Goal: Navigation & Orientation: Find specific page/section

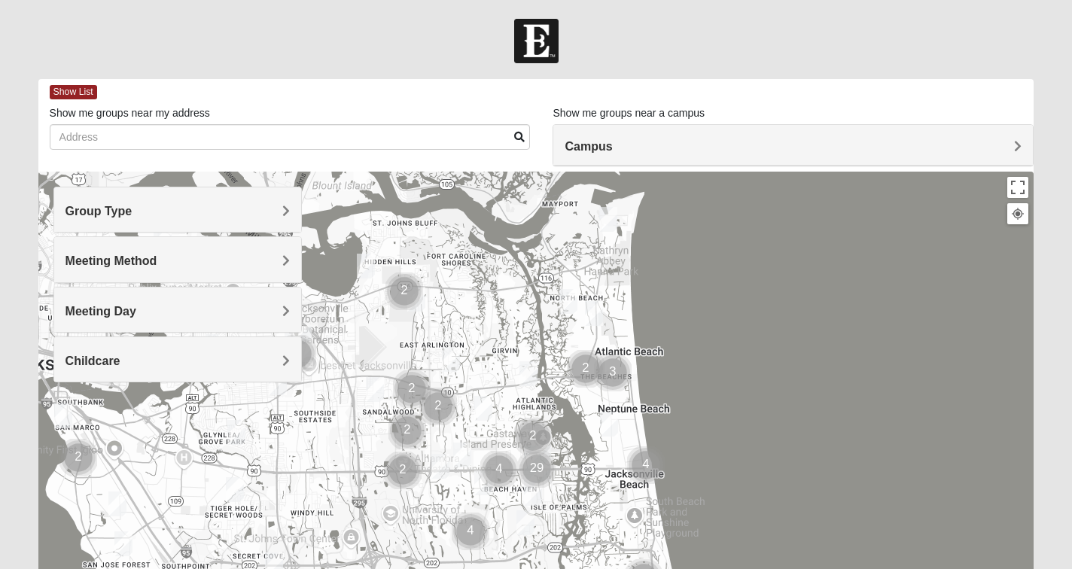
click at [132, 208] on span "Group Type" at bounding box center [98, 211] width 67 height 13
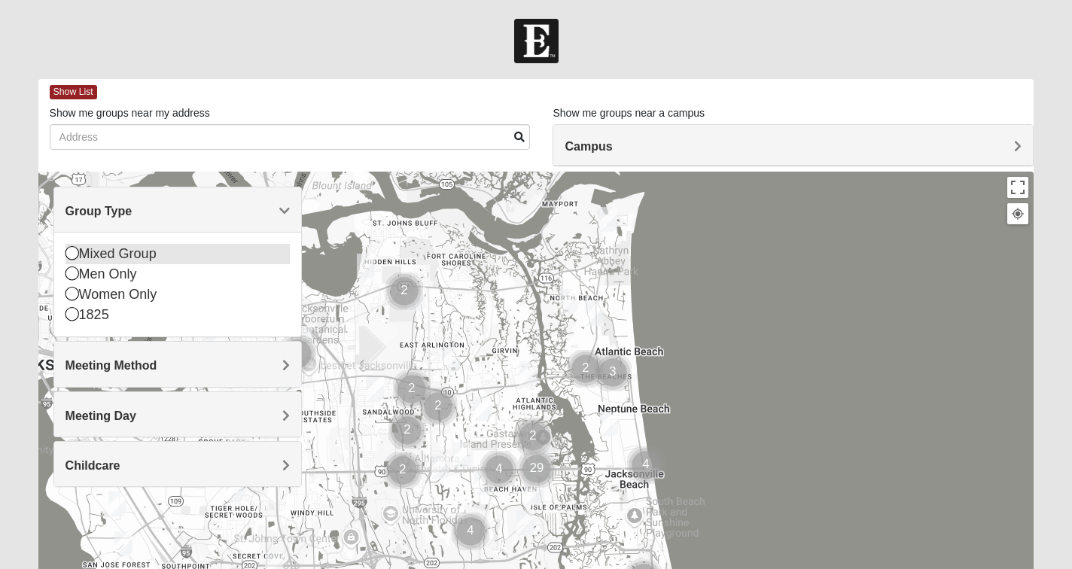
click at [70, 254] on icon at bounding box center [72, 253] width 14 height 14
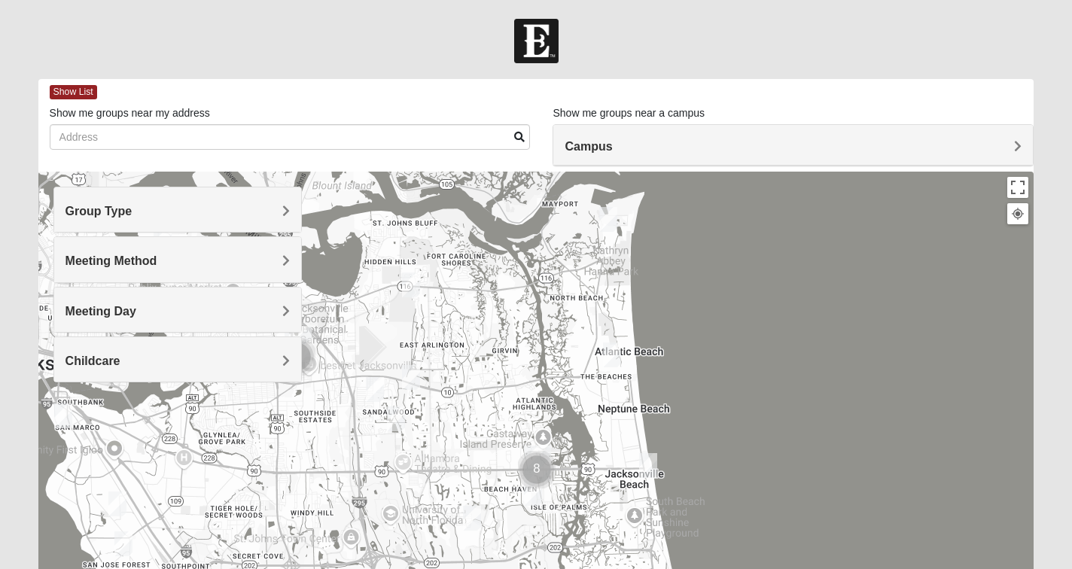
click at [157, 258] on span "Meeting Method" at bounding box center [111, 260] width 92 height 13
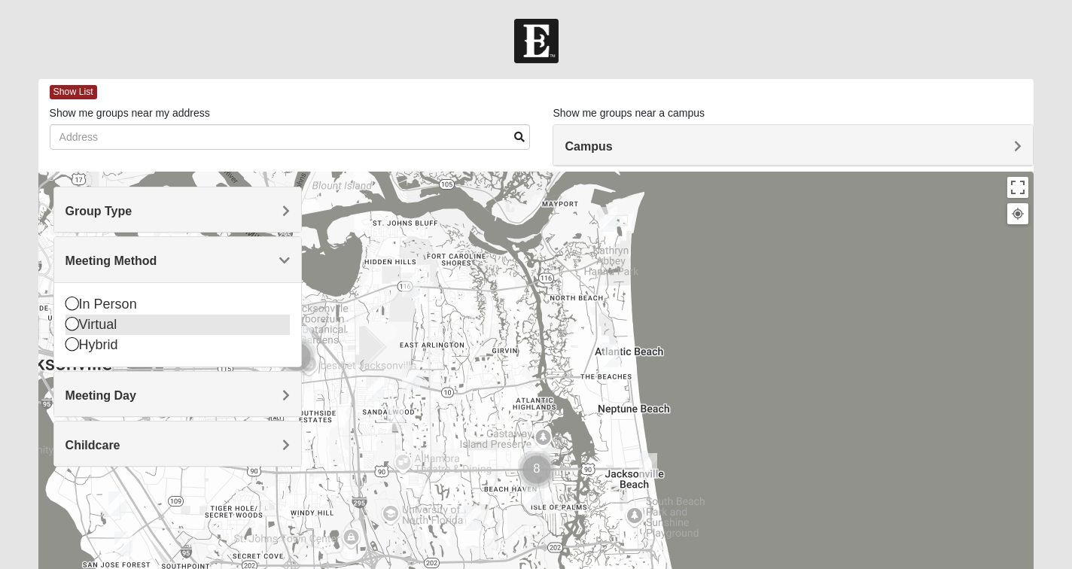
click at [72, 322] on icon at bounding box center [72, 324] width 14 height 14
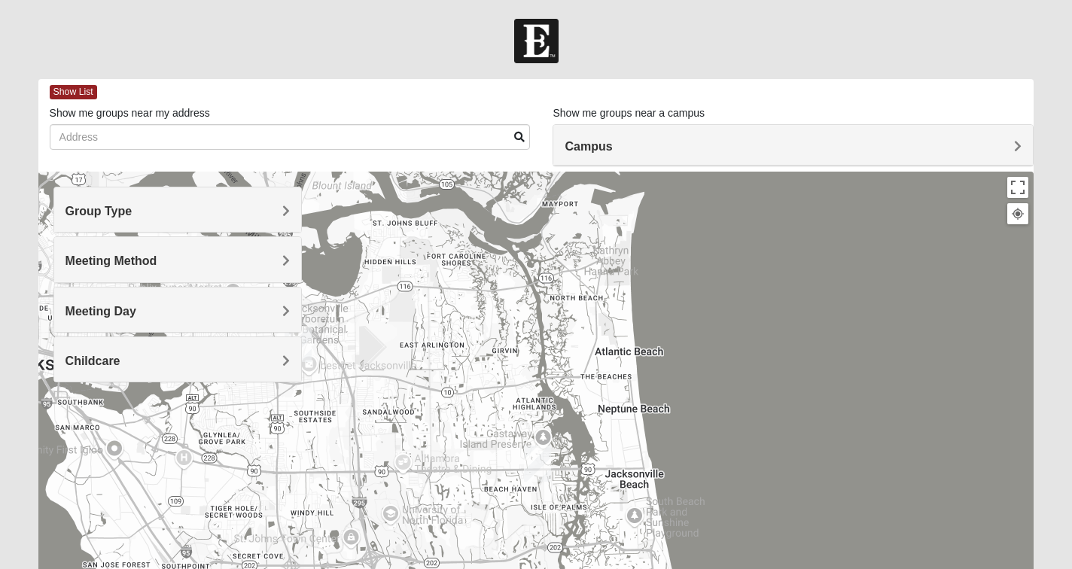
click at [136, 312] on span "Meeting Day" at bounding box center [100, 311] width 71 height 13
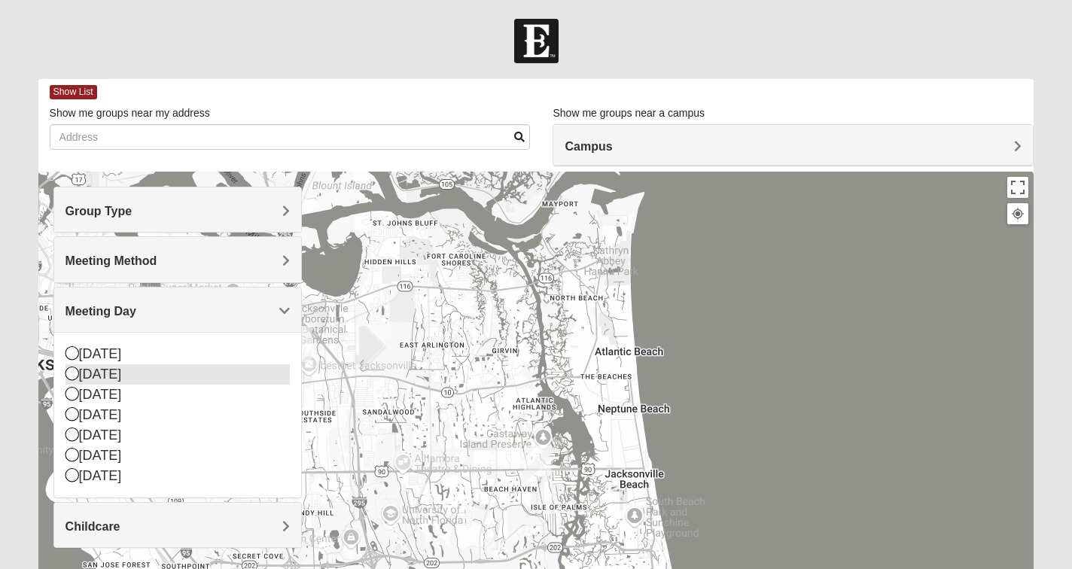
click at [70, 371] on icon at bounding box center [72, 374] width 14 height 14
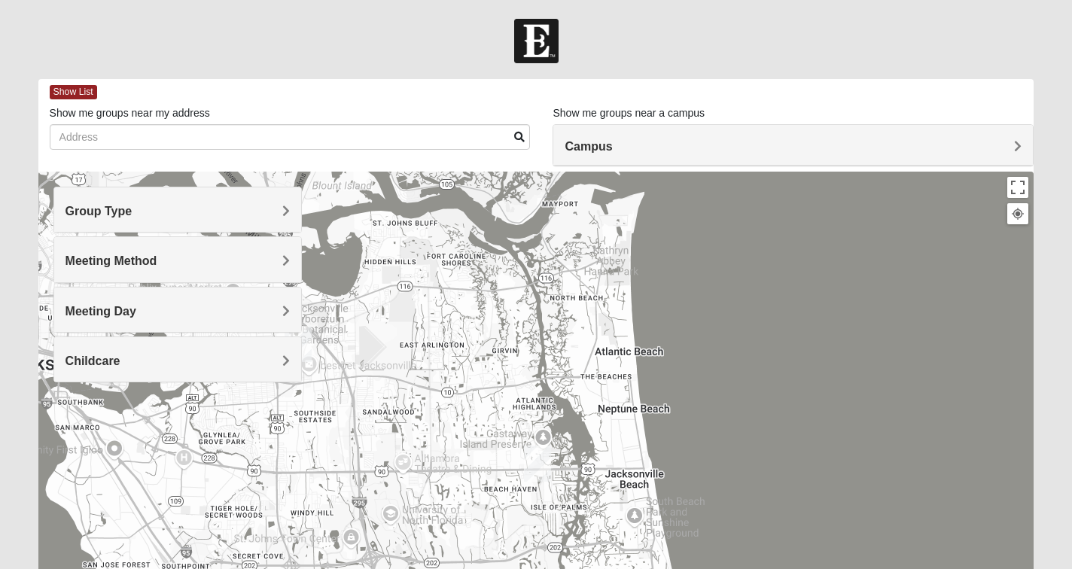
click at [120, 356] on span "Childcare" at bounding box center [92, 361] width 55 height 13
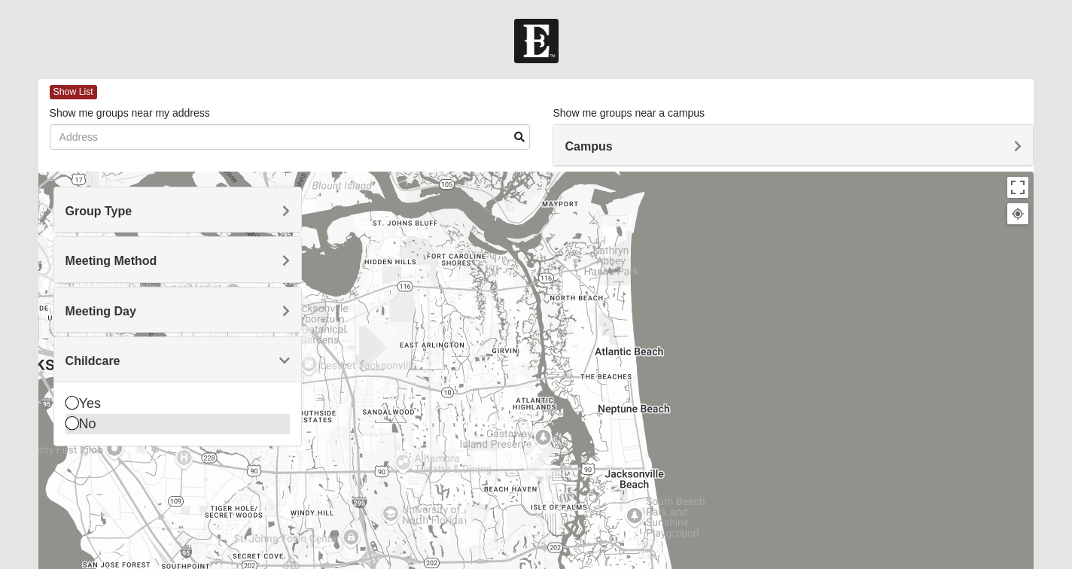
click at [72, 421] on icon at bounding box center [72, 423] width 14 height 14
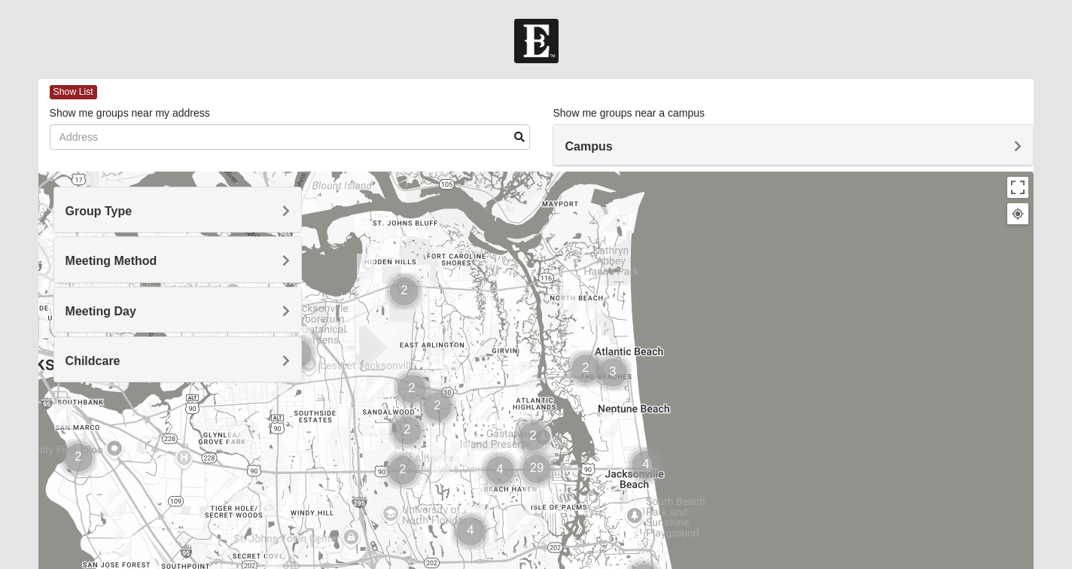
click at [612, 148] on span "Campus" at bounding box center [588, 146] width 47 height 13
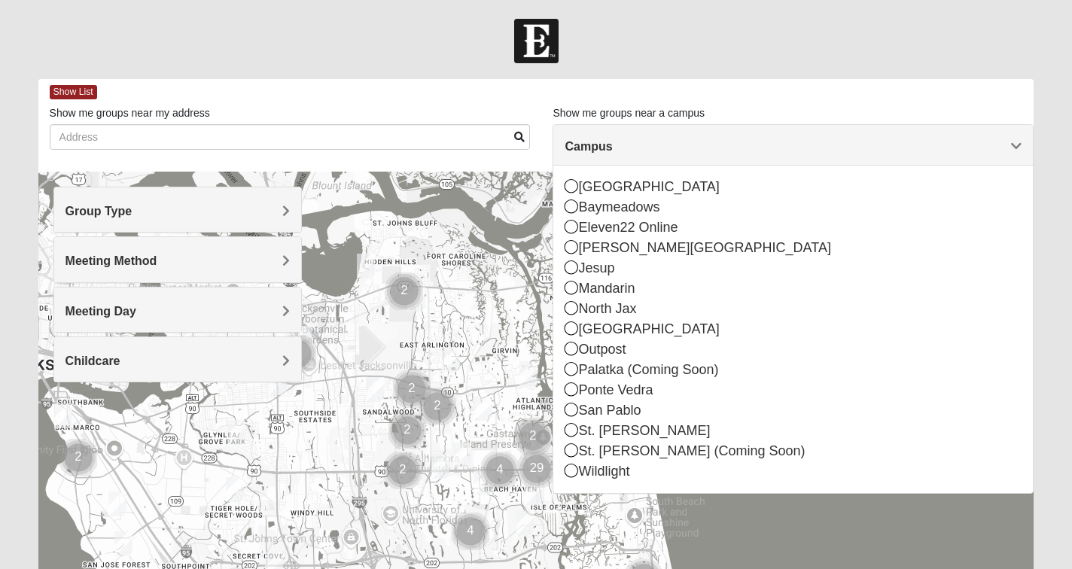
click at [132, 206] on span "Group Type" at bounding box center [98, 211] width 67 height 13
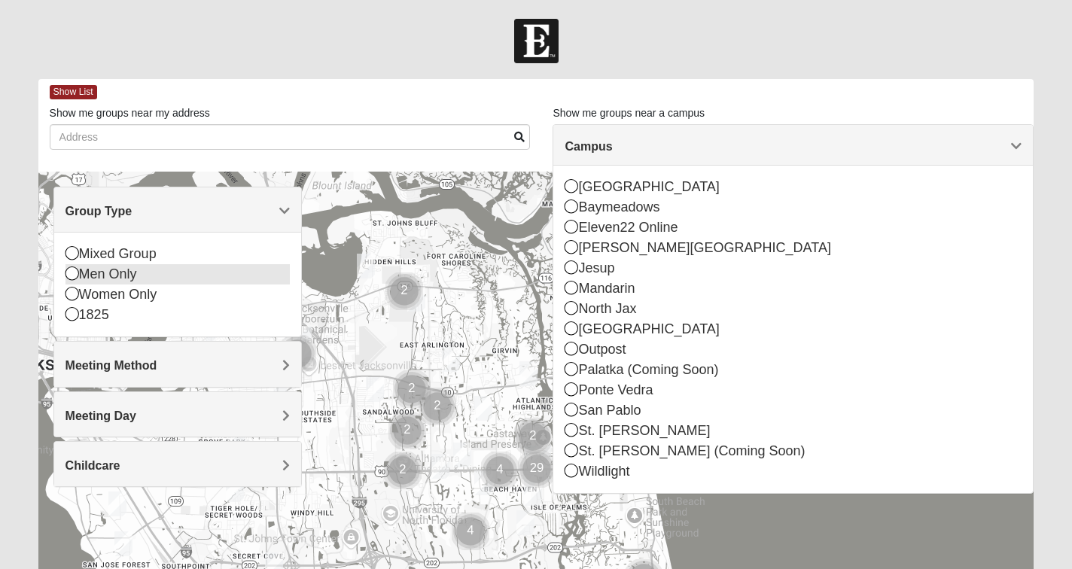
click at [72, 269] on icon at bounding box center [72, 273] width 14 height 14
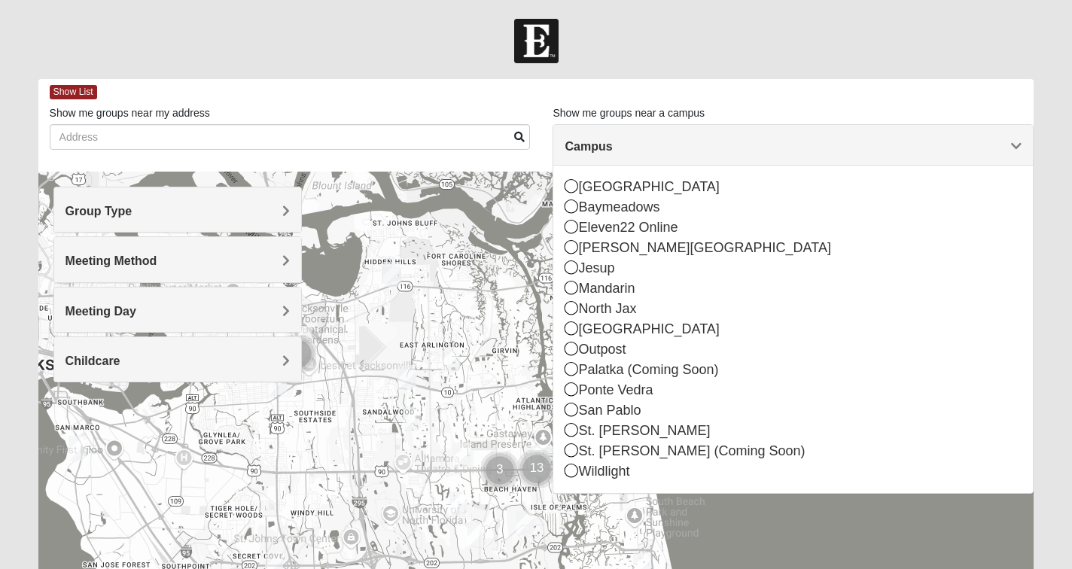
click at [132, 212] on span "Group Type" at bounding box center [98, 211] width 67 height 13
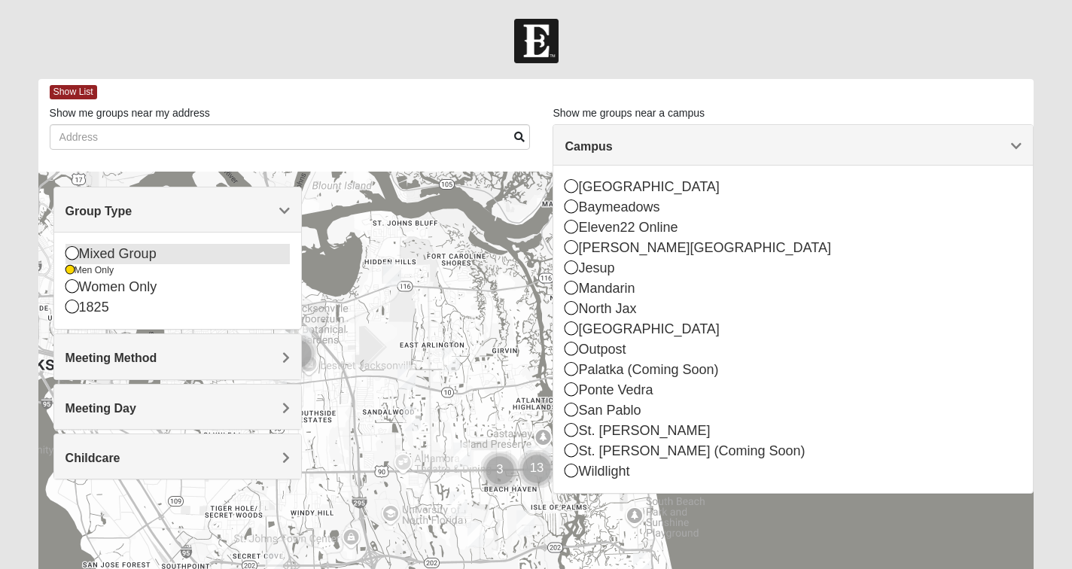
click at [72, 249] on icon at bounding box center [72, 253] width 14 height 14
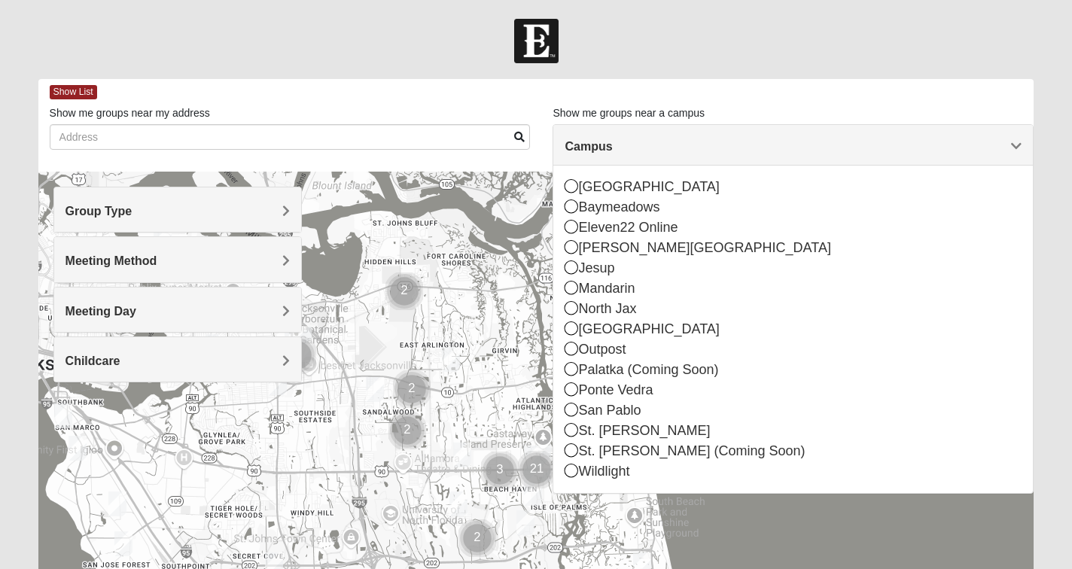
click at [157, 254] on span "Meeting Method" at bounding box center [111, 260] width 92 height 13
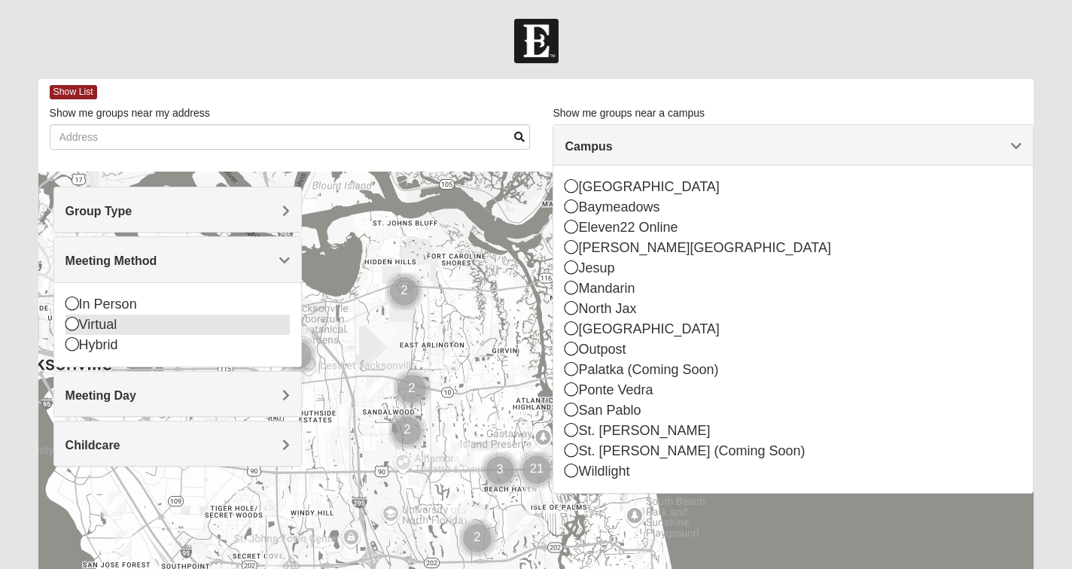
click at [71, 323] on icon at bounding box center [72, 324] width 14 height 14
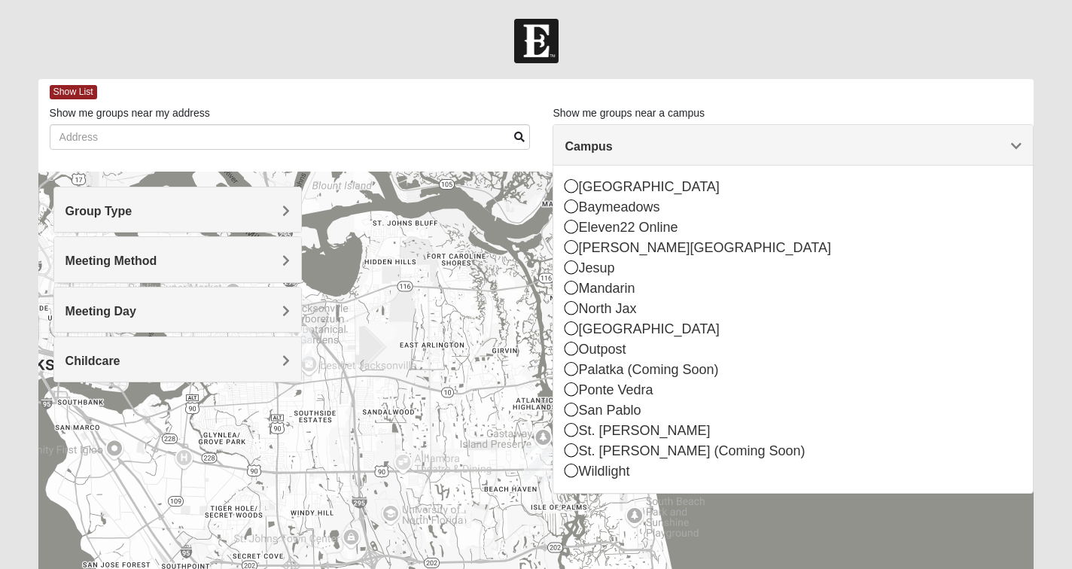
click at [136, 312] on span "Meeting Day" at bounding box center [100, 311] width 71 height 13
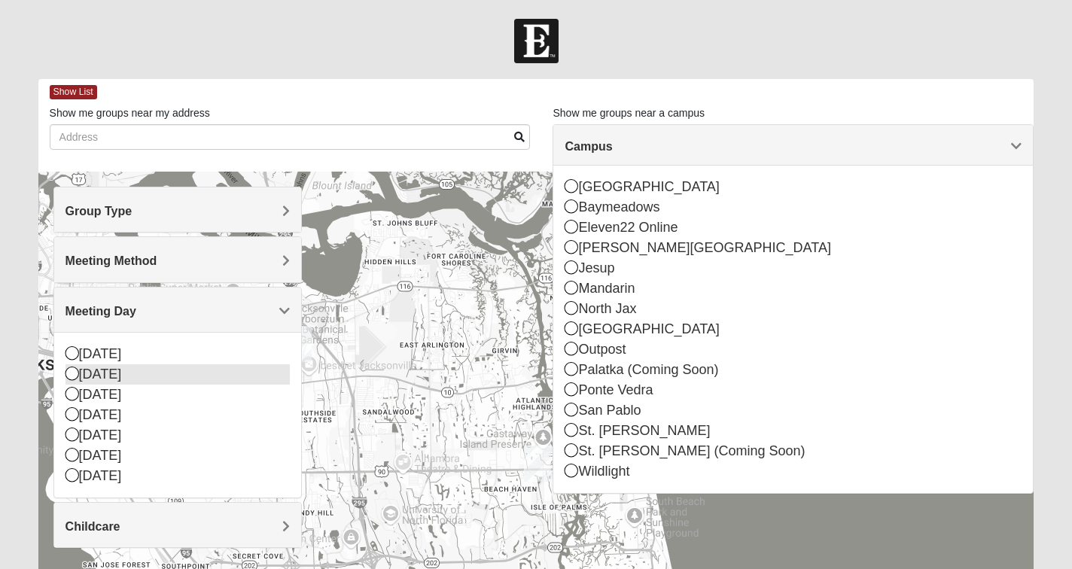
click at [73, 371] on icon at bounding box center [72, 374] width 14 height 14
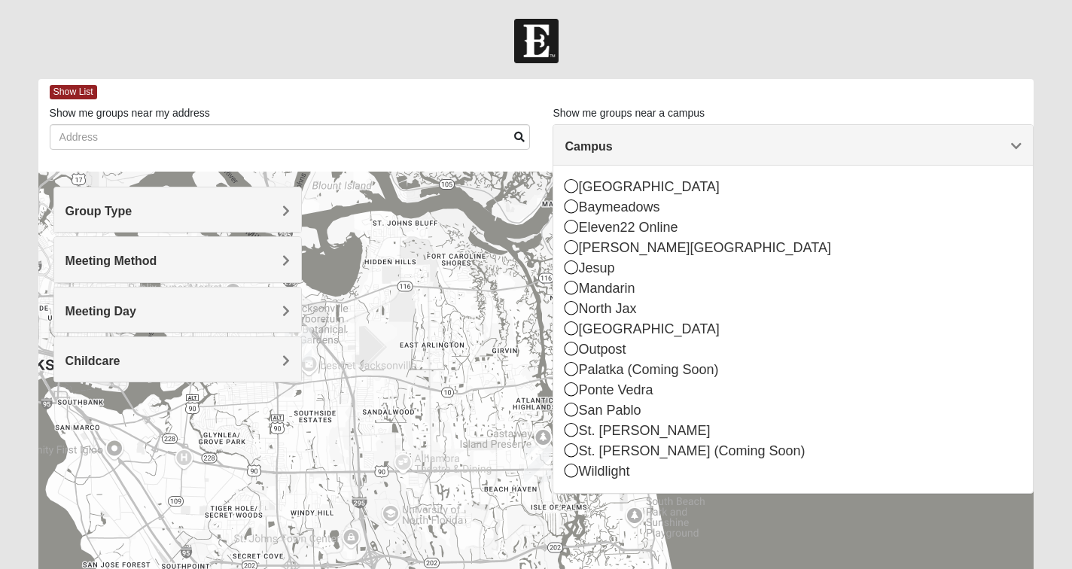
click at [120, 359] on span "Childcare" at bounding box center [92, 361] width 55 height 13
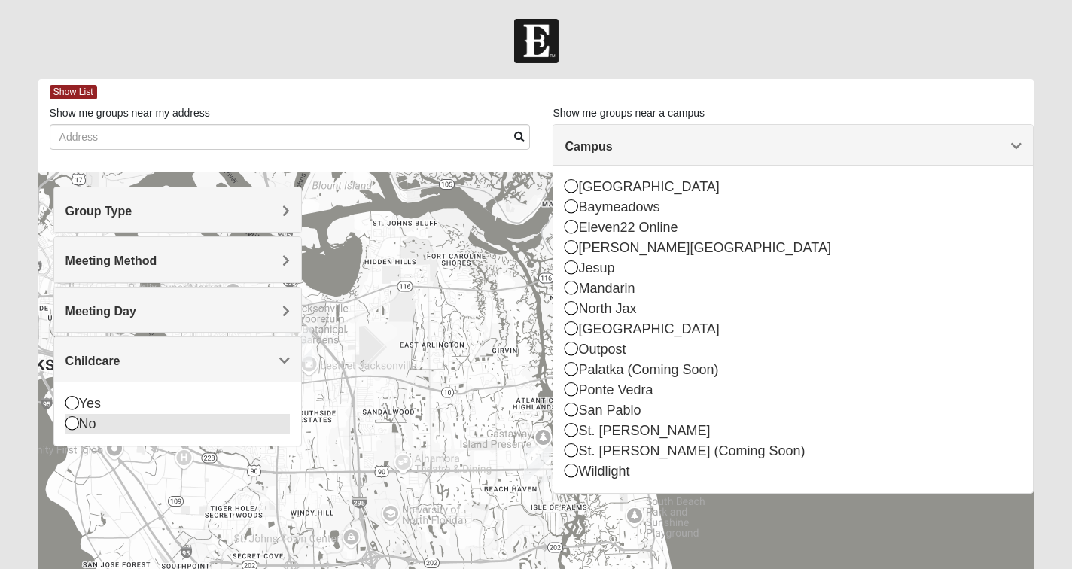
click at [69, 423] on icon at bounding box center [72, 423] width 14 height 14
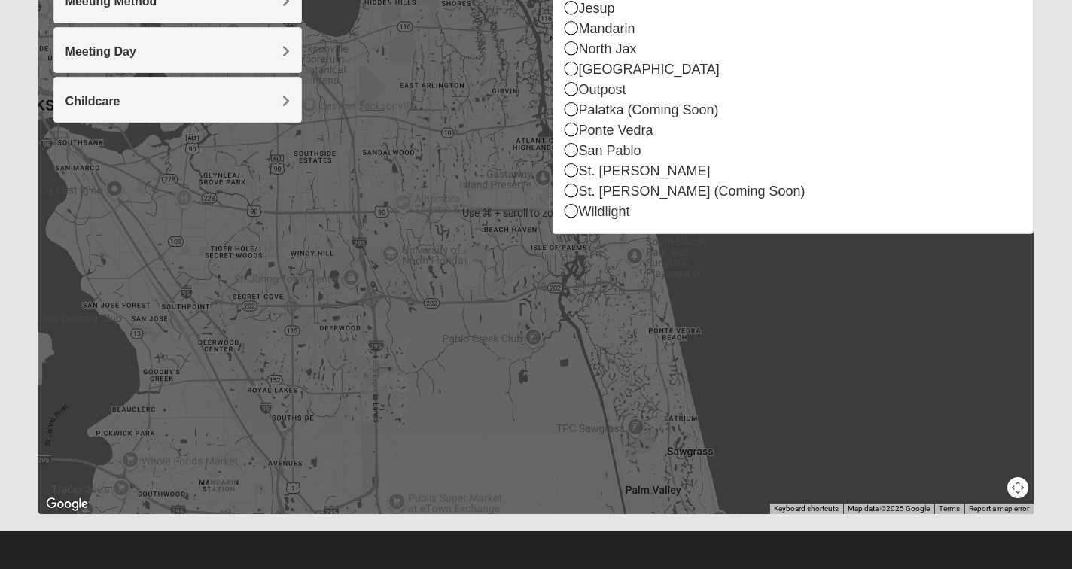
scroll to position [260, 0]
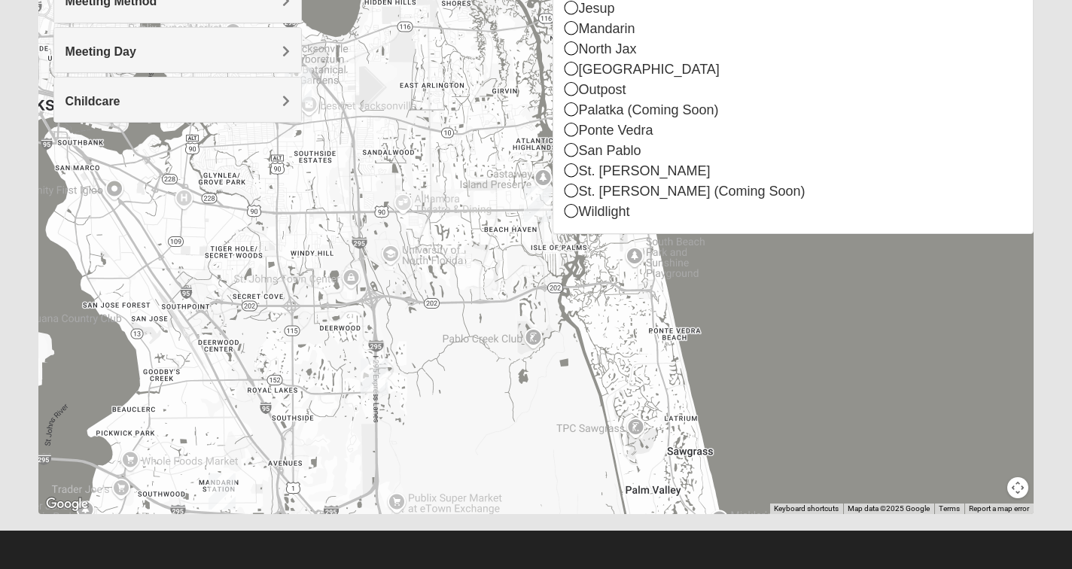
click at [845, 394] on div at bounding box center [536, 213] width 996 height 602
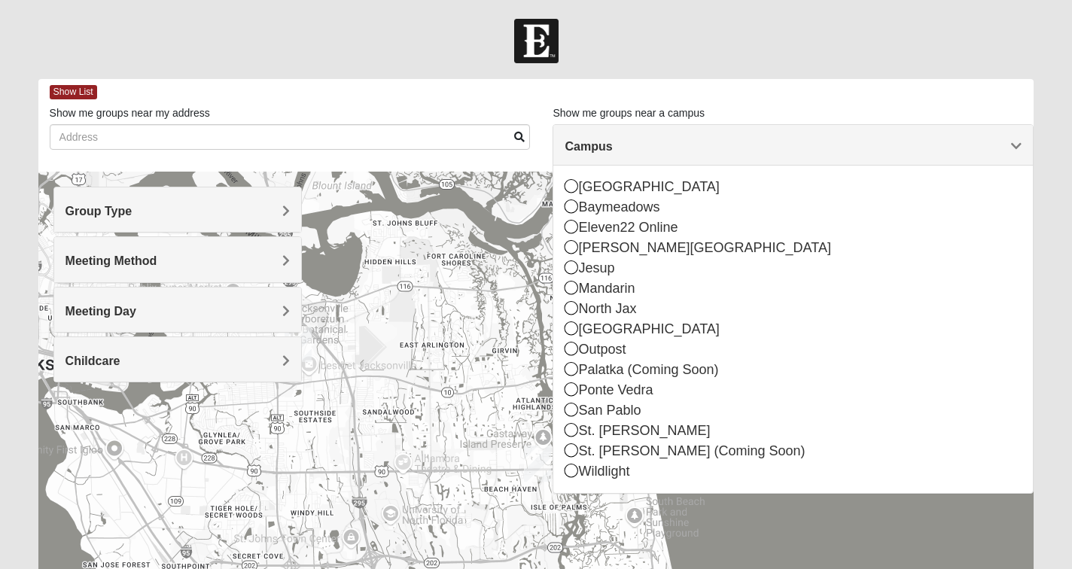
scroll to position [0, 0]
click at [700, 141] on h4 "Campus" at bounding box center [793, 146] width 457 height 14
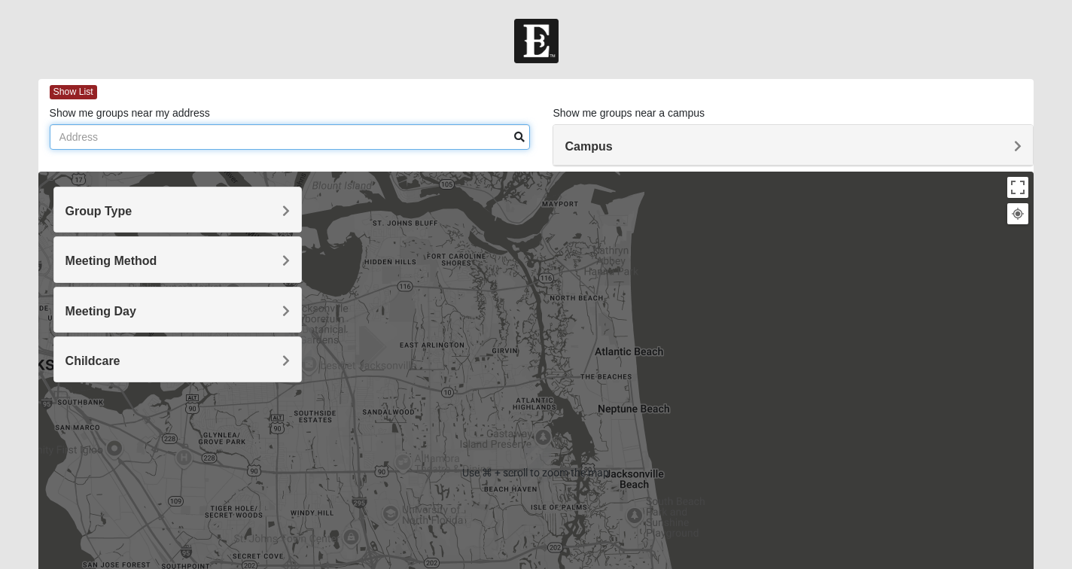
click at [190, 134] on input "Show me groups near my address" at bounding box center [290, 137] width 481 height 26
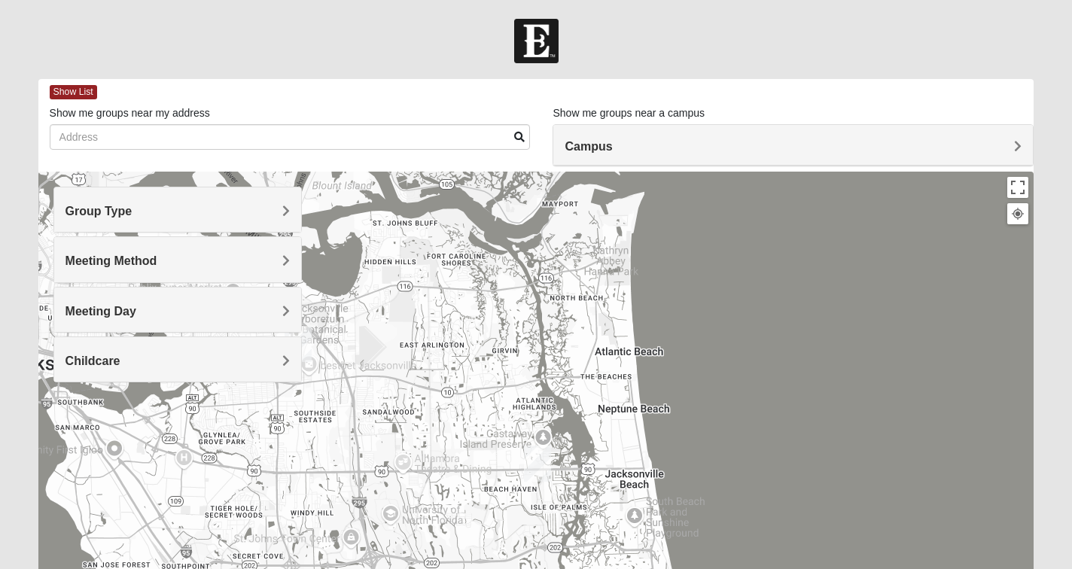
click at [671, 137] on div "Campus" at bounding box center [793, 145] width 480 height 41
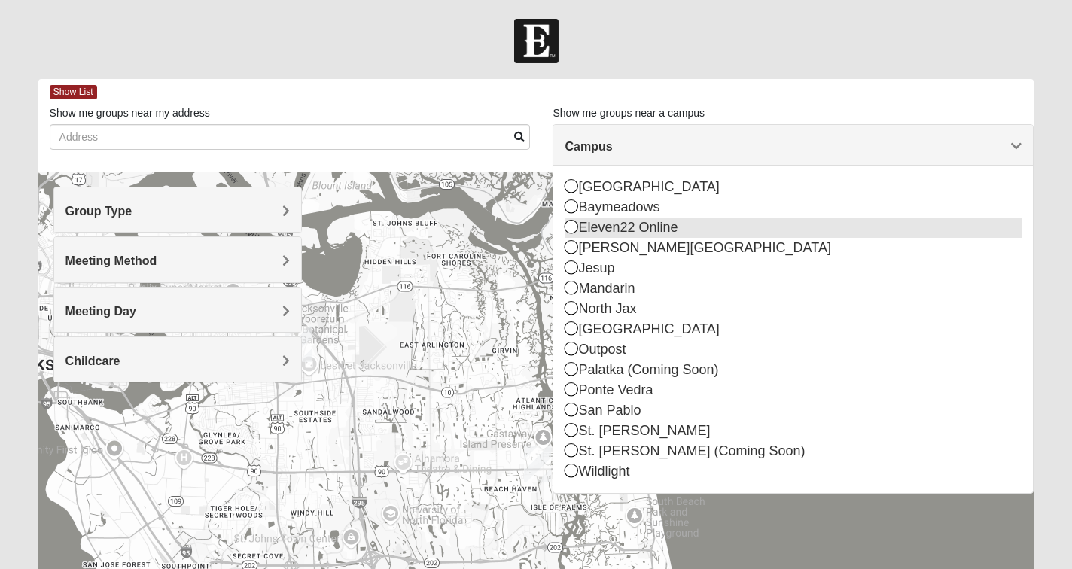
click at [630, 230] on div "Eleven22 Online" at bounding box center [793, 228] width 457 height 20
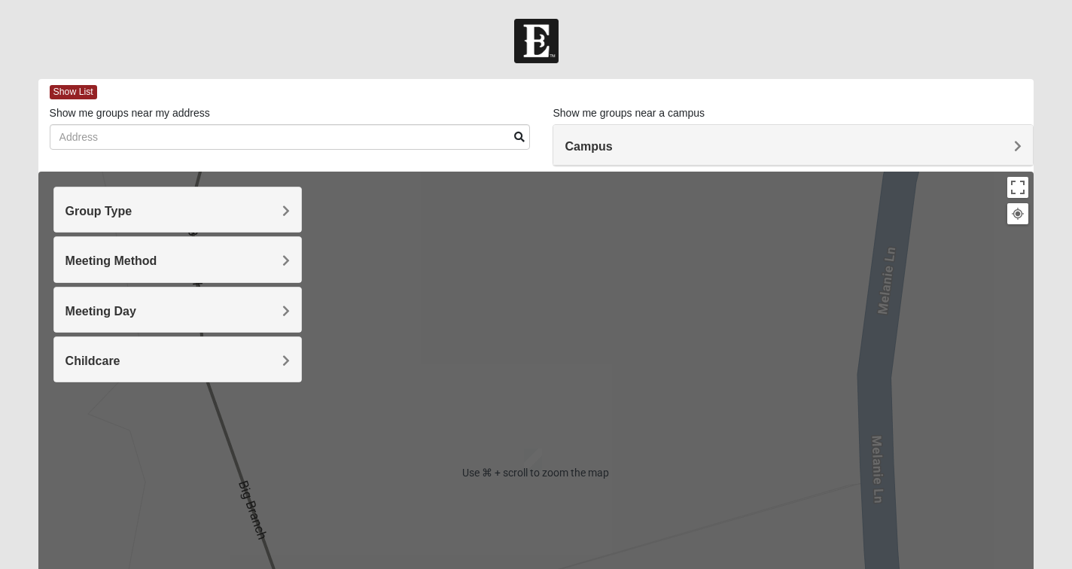
click at [132, 206] on span "Group Type" at bounding box center [98, 211] width 67 height 13
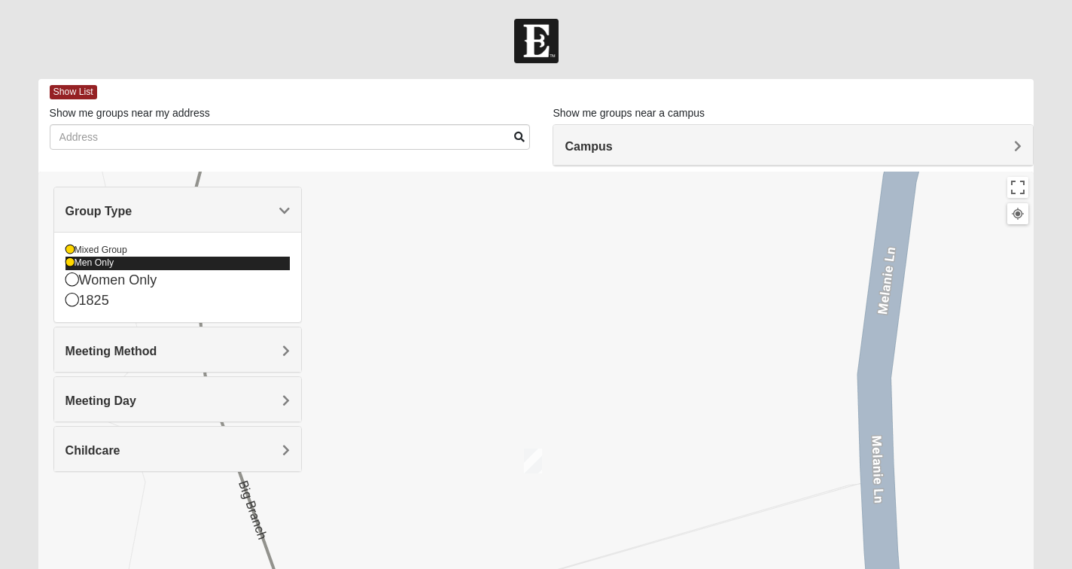
click at [68, 260] on icon at bounding box center [69, 262] width 9 height 9
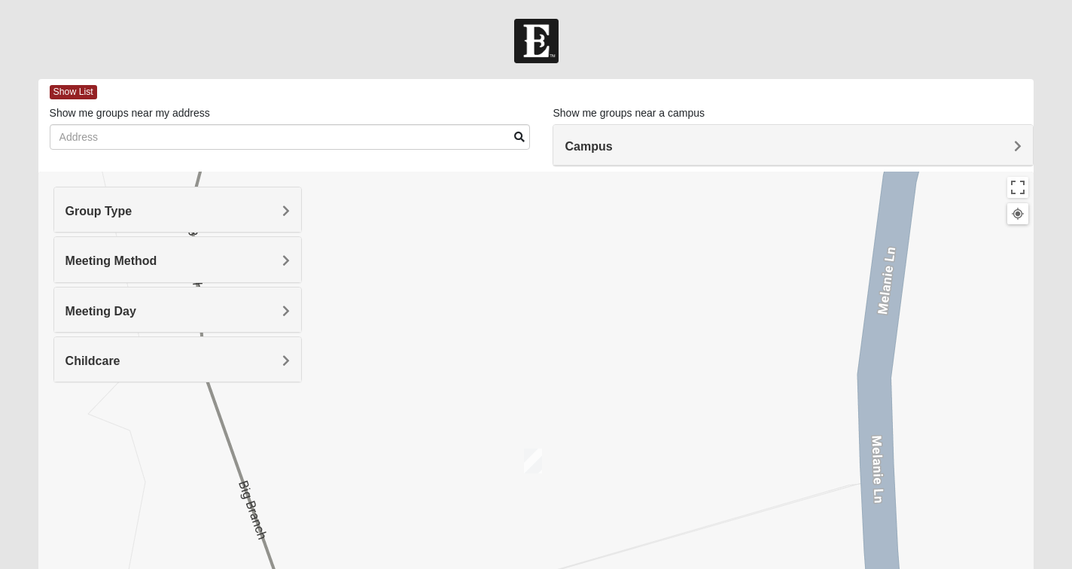
click at [157, 256] on span "Meeting Method" at bounding box center [111, 260] width 92 height 13
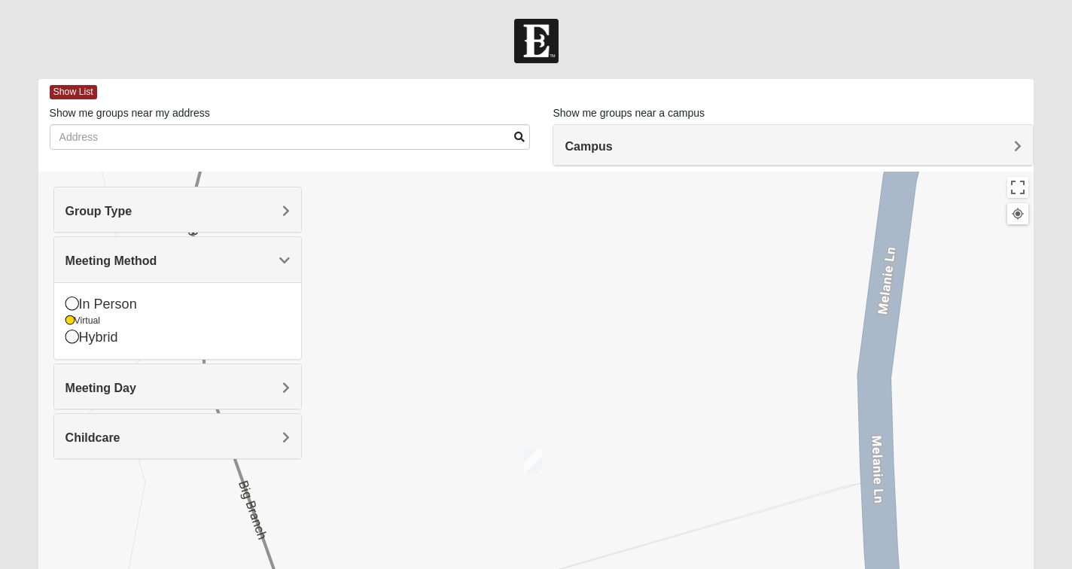
click at [136, 386] on span "Meeting Day" at bounding box center [100, 388] width 71 height 13
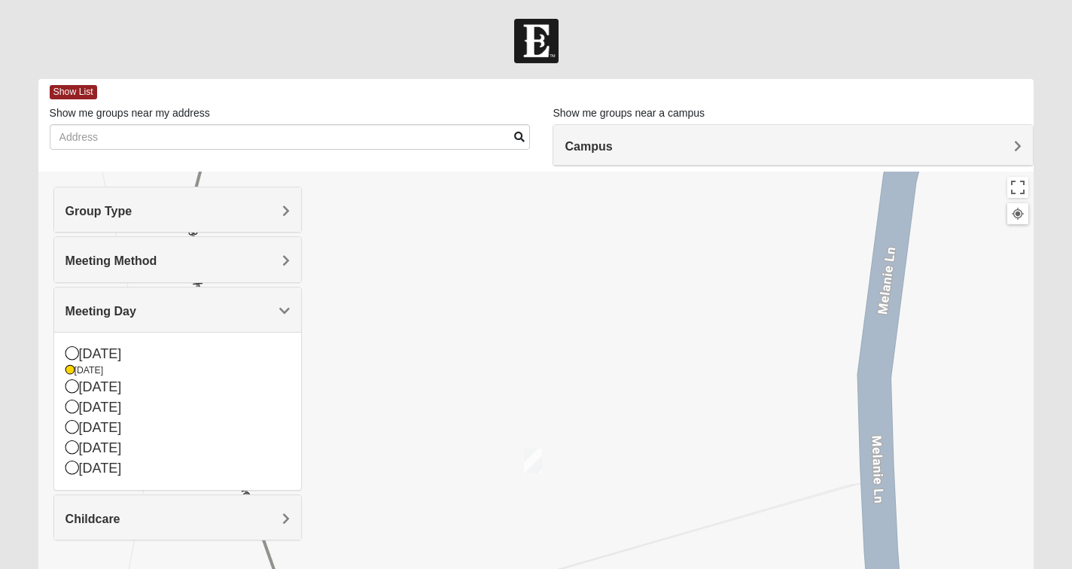
click at [120, 517] on span "Childcare" at bounding box center [92, 519] width 55 height 13
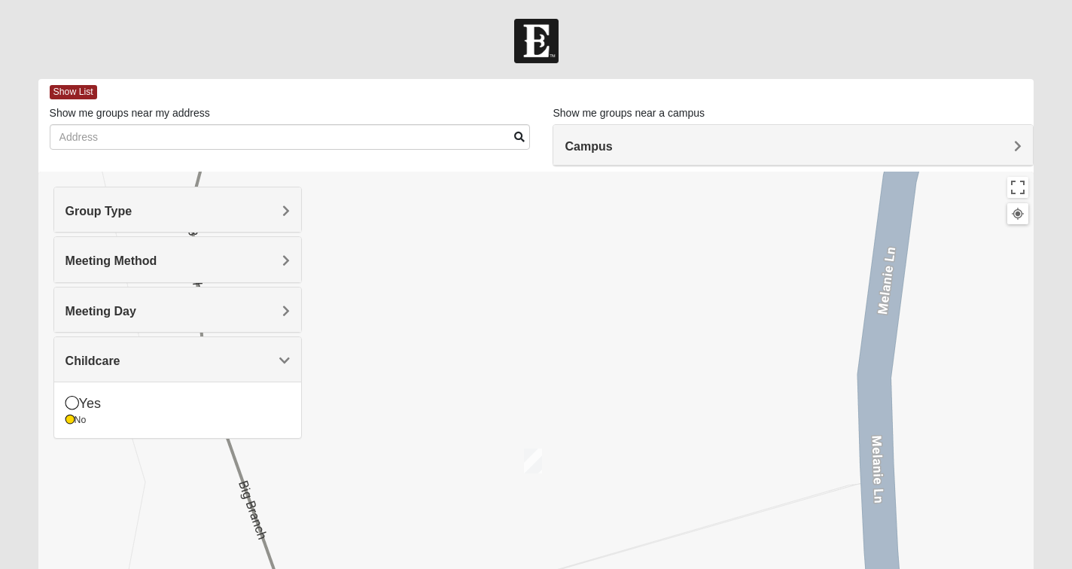
click at [445, 394] on div at bounding box center [536, 473] width 996 height 602
click at [973, 148] on h4 "Campus" at bounding box center [793, 146] width 457 height 14
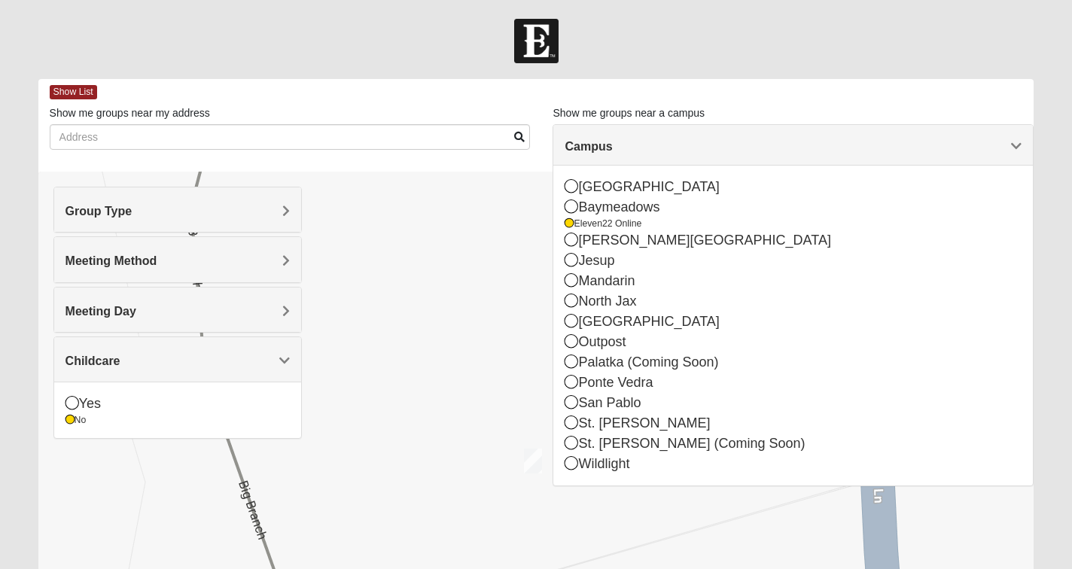
click at [766, 44] on div at bounding box center [536, 41] width 1072 height 44
click at [556, 83] on div "Show List" at bounding box center [542, 92] width 985 height 26
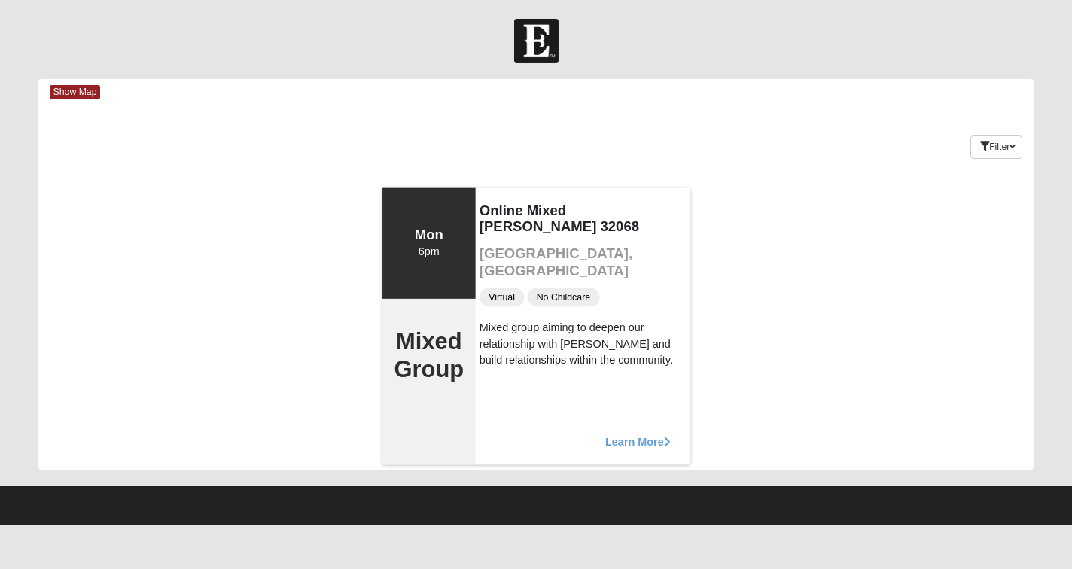
click at [626, 434] on span "Learn More" at bounding box center [637, 434] width 65 height 0
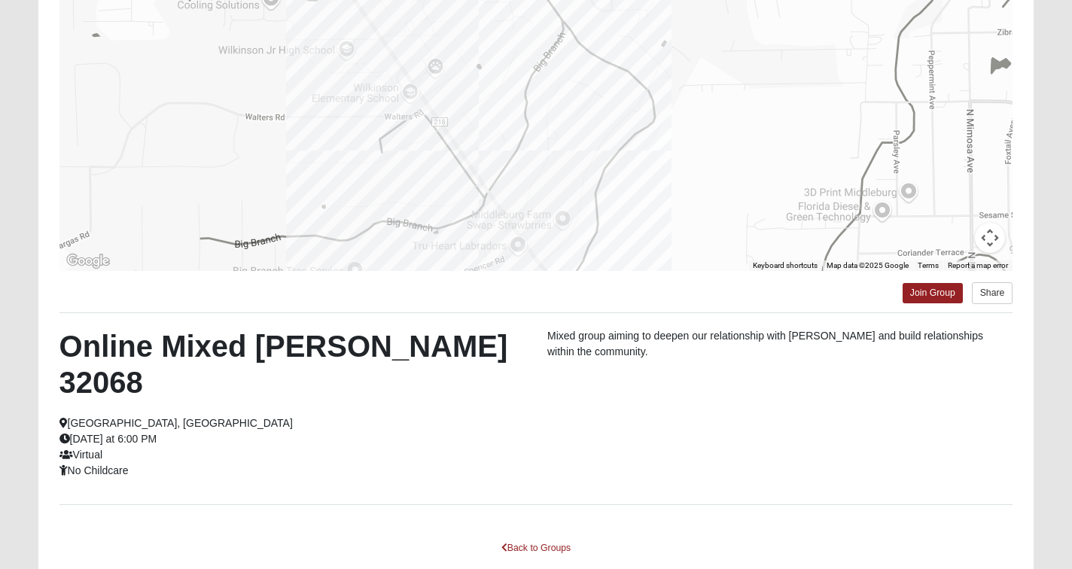
scroll to position [197, 0]
